Goal: Navigation & Orientation: Find specific page/section

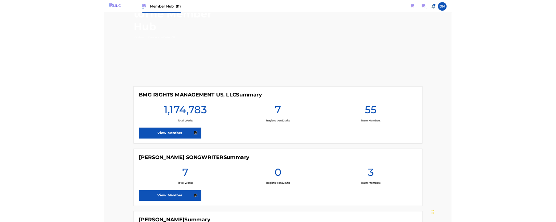
scroll to position [144, 0]
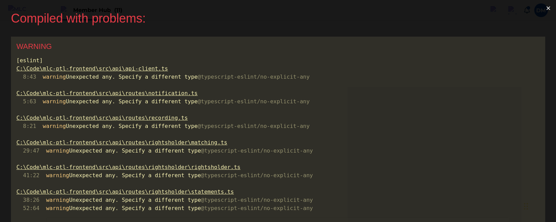
click at [545, 10] on button "×" at bounding box center [549, 8] width 16 height 16
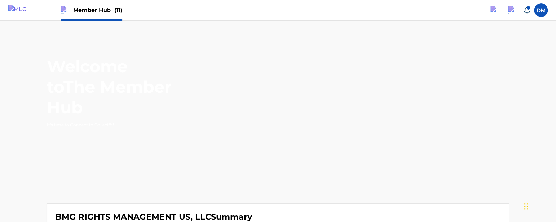
scroll to position [181, 0]
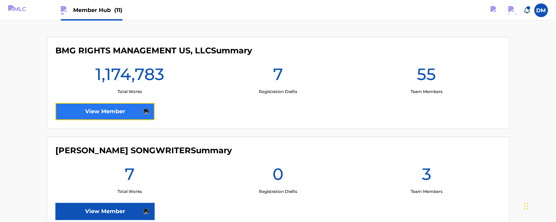
click at [109, 109] on link "View Member" at bounding box center [104, 111] width 99 height 17
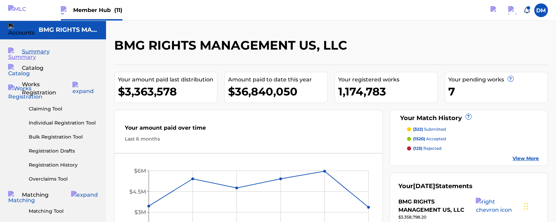
click at [229, 130] on div "Your amount paid over time" at bounding box center [248, 130] width 247 height 12
click at [77, 9] on span "Member Hub (11)" at bounding box center [97, 10] width 49 height 8
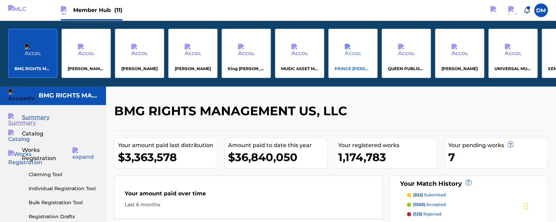
click at [350, 65] on div "PRINCE MCTESTERSON" at bounding box center [352, 53] width 49 height 49
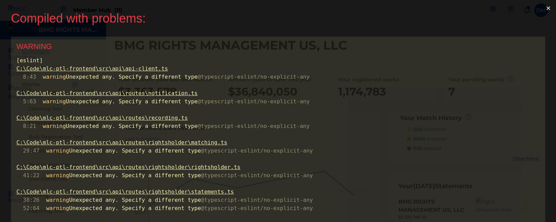
click at [547, 9] on button "×" at bounding box center [549, 8] width 16 height 16
click at [545, 9] on button "×" at bounding box center [549, 8] width 16 height 16
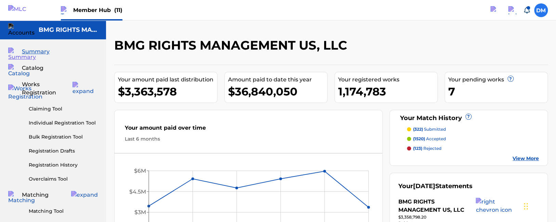
click at [537, 13] on label at bounding box center [541, 10] width 14 height 14
click at [541, 10] on input "DM Duke McTesterson duke.mctesterson@gmail.com Notification Preferences Profile…" at bounding box center [541, 10] width 0 height 0
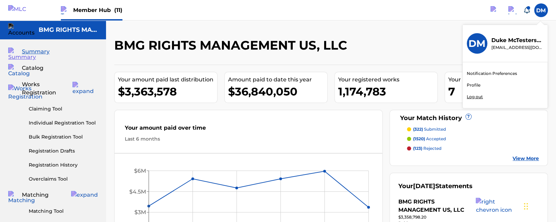
click at [477, 95] on p "Log out" at bounding box center [475, 97] width 16 height 6
click at [541, 10] on input "DM Duke McTesterson duke.mctesterson@gmail.com Notification Preferences Profile…" at bounding box center [541, 10] width 0 height 0
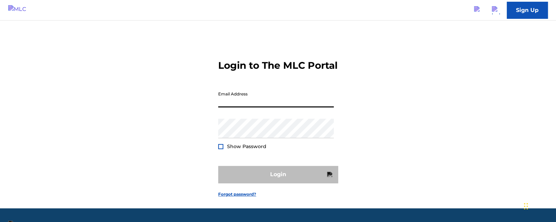
click at [235, 107] on input "Email Address" at bounding box center [276, 98] width 116 height 20
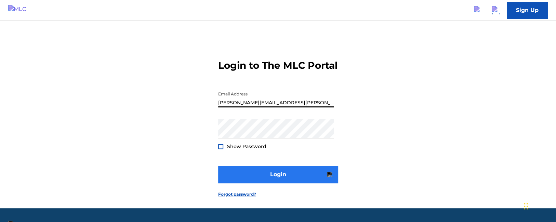
type input "maurice.buckberry@themlc.com"
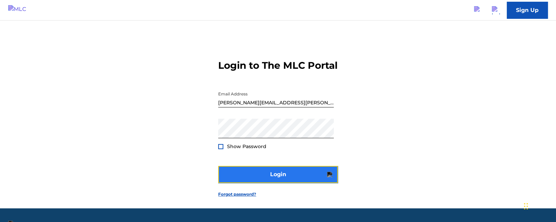
click at [261, 183] on button "Login" at bounding box center [278, 174] width 120 height 17
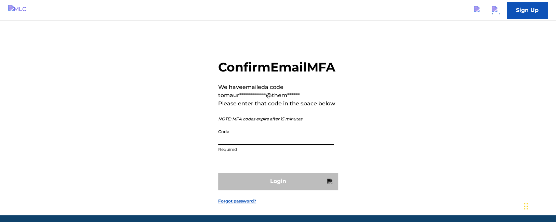
click at [248, 145] on input "Code" at bounding box center [276, 136] width 116 height 20
paste input "971978"
type input "971978"
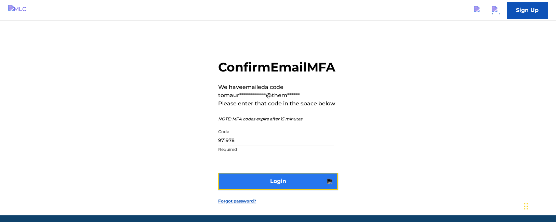
click at [249, 190] on button "Login" at bounding box center [278, 181] width 120 height 17
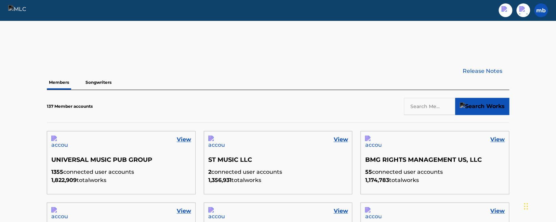
scroll to position [217, 0]
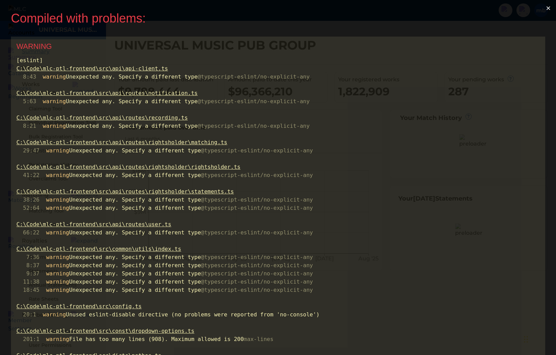
click at [546, 9] on button "×" at bounding box center [549, 8] width 16 height 16
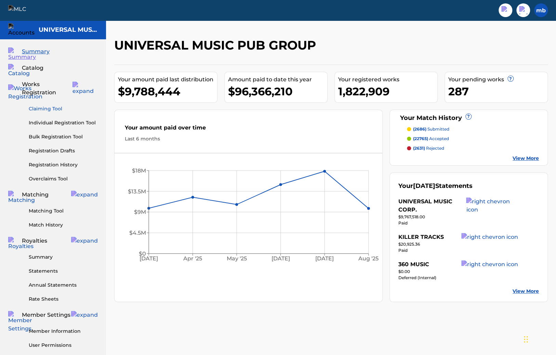
click at [47, 105] on link "Claiming Tool" at bounding box center [63, 108] width 69 height 7
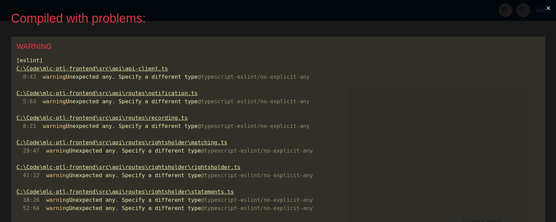
click at [545, 10] on button "×" at bounding box center [549, 8] width 16 height 16
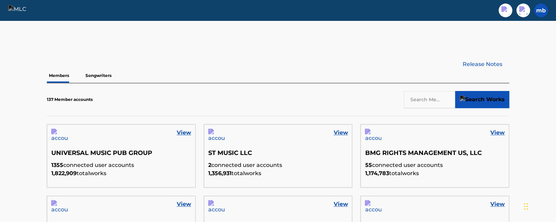
scroll to position [181, 0]
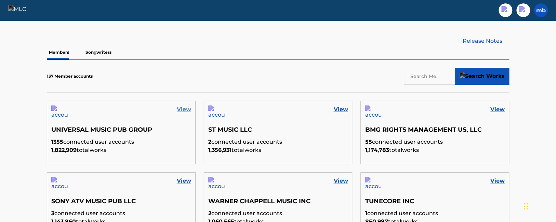
click at [181, 110] on link "View" at bounding box center [184, 109] width 14 height 8
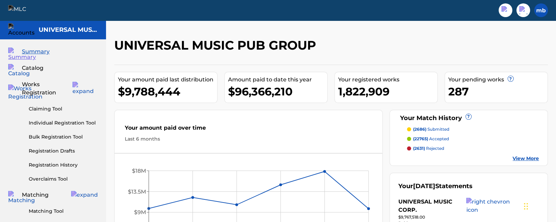
click at [22, 11] on img at bounding box center [21, 10] width 26 height 10
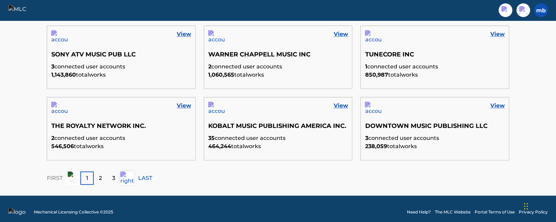
scroll to position [334, 0]
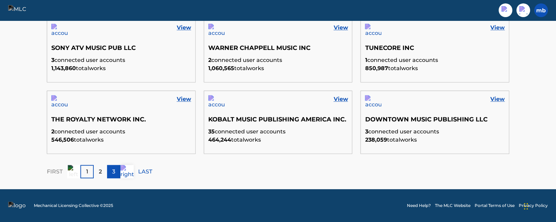
click at [114, 168] on p "3" at bounding box center [113, 172] width 3 height 8
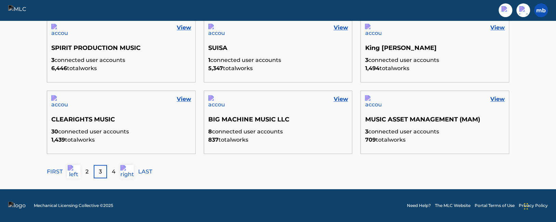
click at [138, 171] on div "FIRST 2 3 4 LAST" at bounding box center [278, 171] width 463 height 13
click at [144, 173] on p "LAST" at bounding box center [145, 172] width 14 height 8
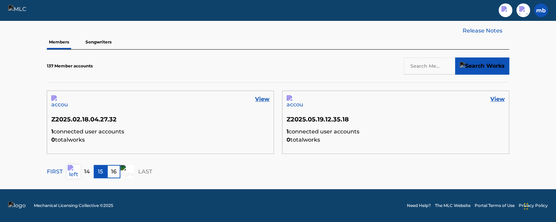
click at [99, 171] on p "15" at bounding box center [100, 172] width 5 height 8
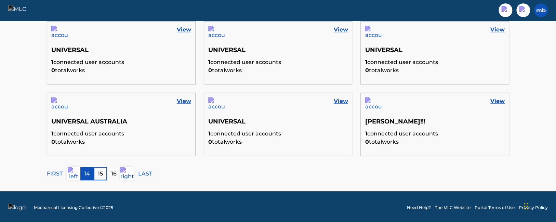
click at [92, 172] on div "14" at bounding box center [86, 173] width 13 height 13
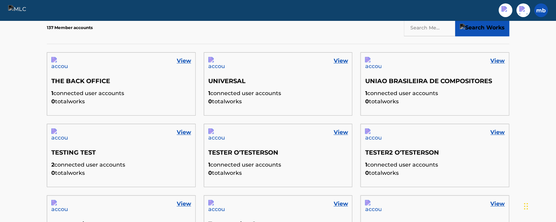
scroll to position [0, 0]
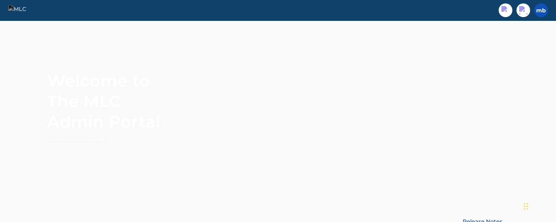
drag, startPoint x: 225, startPoint y: 113, endPoint x: 203, endPoint y: 21, distance: 94.3
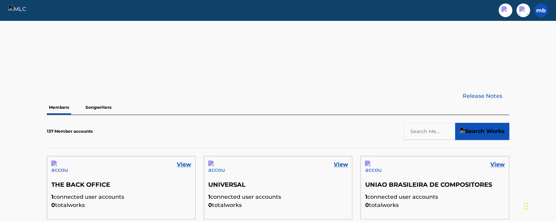
scroll to position [144, 0]
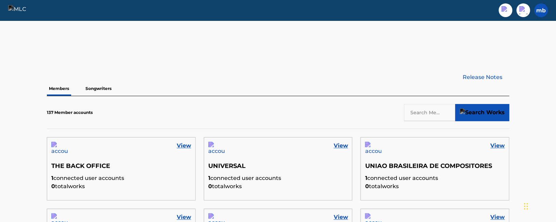
click at [425, 115] on input "text" at bounding box center [429, 112] width 51 height 17
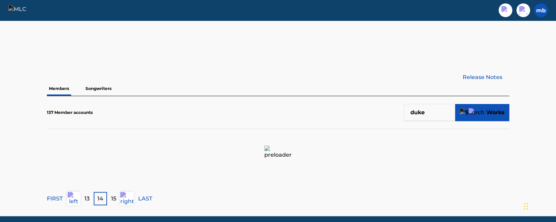
scroll to position [134, 0]
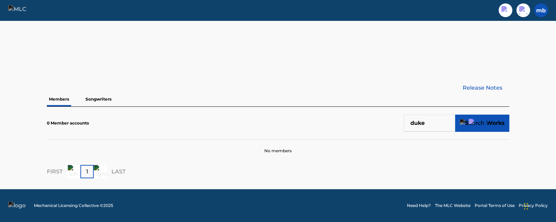
drag, startPoint x: 434, startPoint y: 125, endPoint x: 242, endPoint y: 119, distance: 193.0
click at [404, 117] on input "duke" at bounding box center [429, 123] width 51 height 17
type input "test"
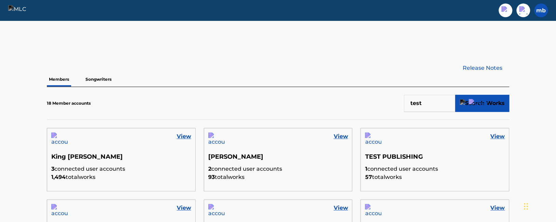
scroll to position [170, 0]
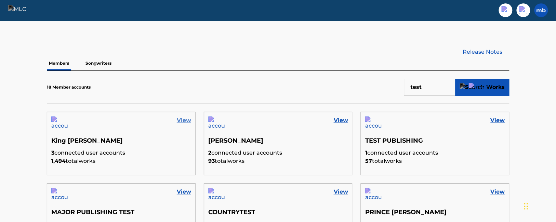
click at [184, 122] on link "View" at bounding box center [184, 120] width 14 height 8
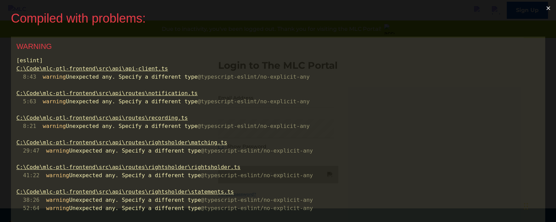
click at [543, 8] on button "×" at bounding box center [549, 8] width 16 height 16
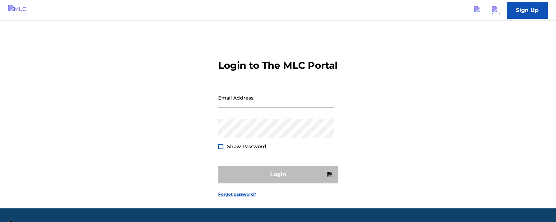
click at [239, 107] on input "Email Address" at bounding box center [276, 98] width 116 height 20
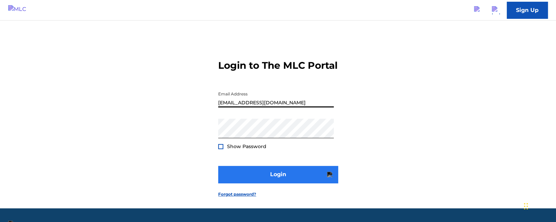
type input "[EMAIL_ADDRESS][DOMAIN_NAME]"
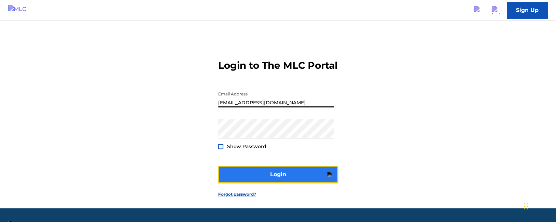
click at [248, 183] on button "Login" at bounding box center [278, 174] width 120 height 17
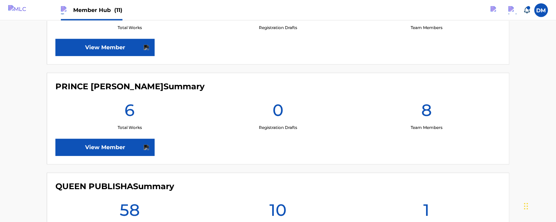
scroll to position [758, 0]
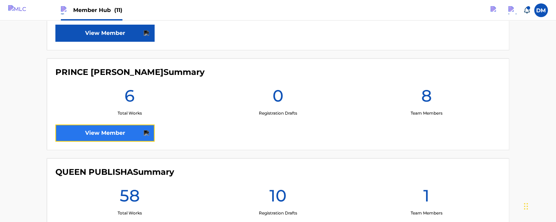
click at [109, 126] on link "View Member" at bounding box center [104, 133] width 99 height 17
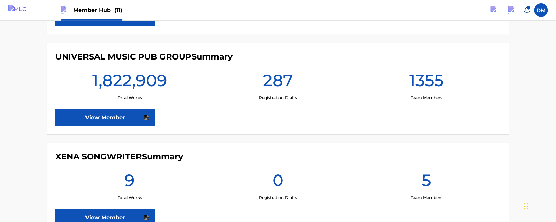
scroll to position [1054, 0]
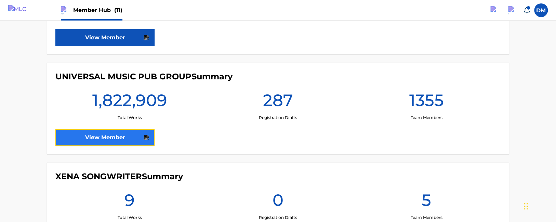
click at [105, 131] on link "View Member" at bounding box center [104, 137] width 99 height 17
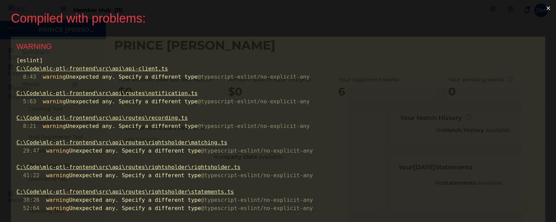
click at [544, 6] on button "×" at bounding box center [549, 8] width 16 height 16
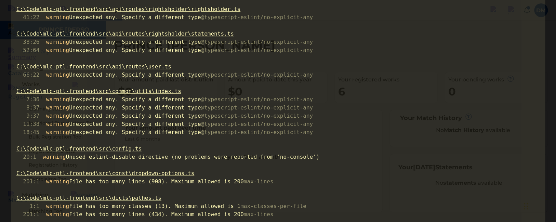
scroll to position [246, 0]
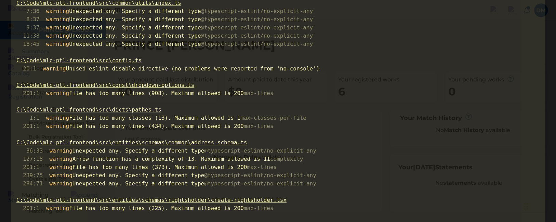
click at [96, 61] on u "C:\Code\mlc-ptl-frontend\src\config.ts" at bounding box center [78, 60] width 125 height 7
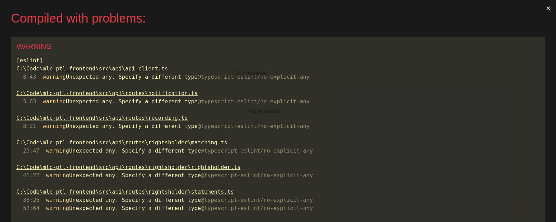
click at [546, 10] on button "×" at bounding box center [549, 8] width 16 height 16
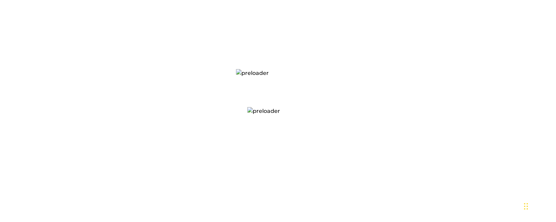
scroll to position [181, 0]
click at [113, 111] on div at bounding box center [278, 111] width 556 height 222
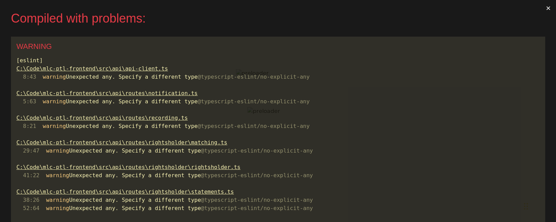
click at [541, 8] on button "×" at bounding box center [549, 8] width 16 height 16
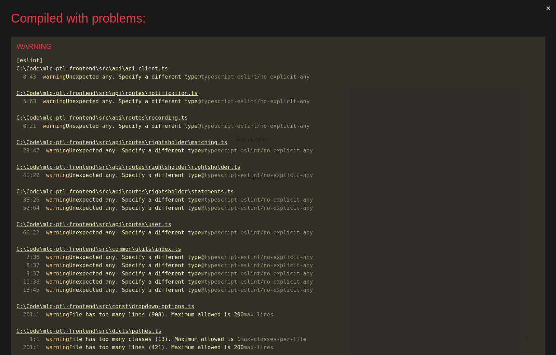
click at [542, 7] on button "×" at bounding box center [549, 8] width 16 height 16
click at [547, 7] on button "×" at bounding box center [549, 8] width 16 height 16
click at [544, 9] on button "×" at bounding box center [549, 8] width 16 height 16
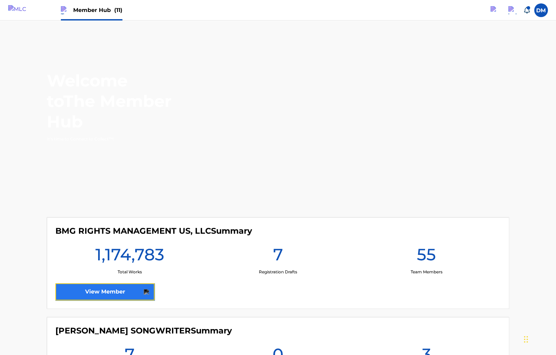
click at [123, 289] on link "View Member" at bounding box center [104, 292] width 99 height 17
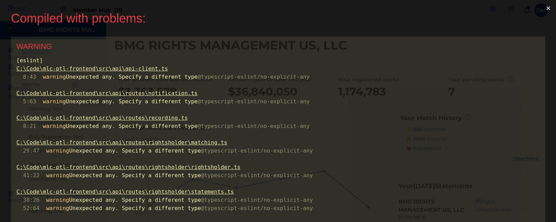
click at [545, 8] on button "×" at bounding box center [549, 8] width 16 height 16
click at [544, 9] on button "×" at bounding box center [549, 8] width 16 height 16
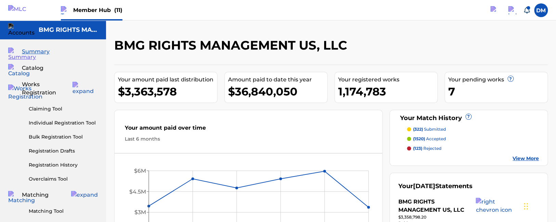
click at [336, 105] on div "Your amount paid last distribution $3,363,578 Amount paid to date this year $36…" at bounding box center [331, 192] width 434 height 254
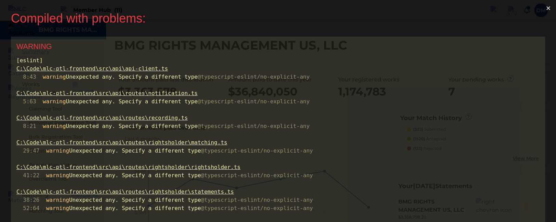
click at [546, 8] on button "×" at bounding box center [549, 8] width 16 height 16
click at [545, 8] on button "×" at bounding box center [549, 8] width 16 height 16
click at [543, 11] on button "×" at bounding box center [549, 8] width 16 height 16
